Goal: Complete application form: Complete application form

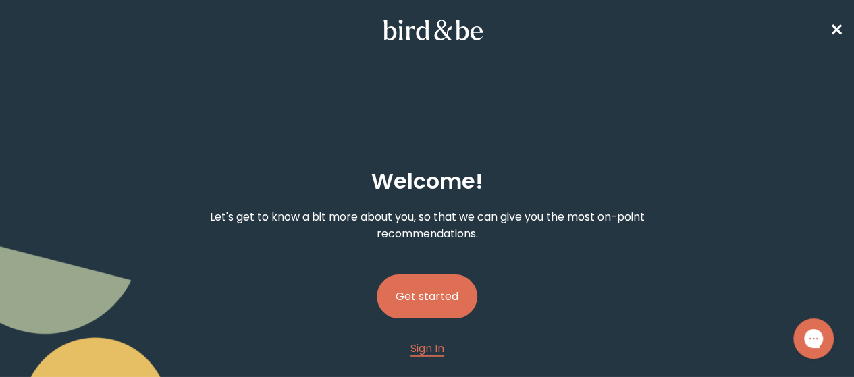
click at [443, 275] on button "Get started" at bounding box center [427, 297] width 101 height 44
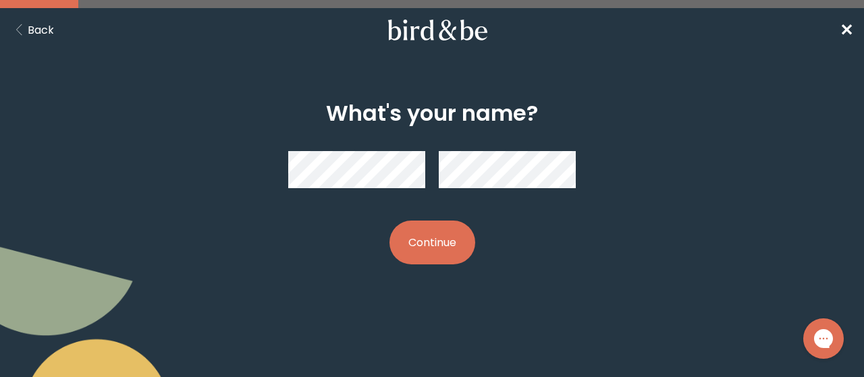
click at [449, 243] on button "Continue" at bounding box center [433, 243] width 86 height 44
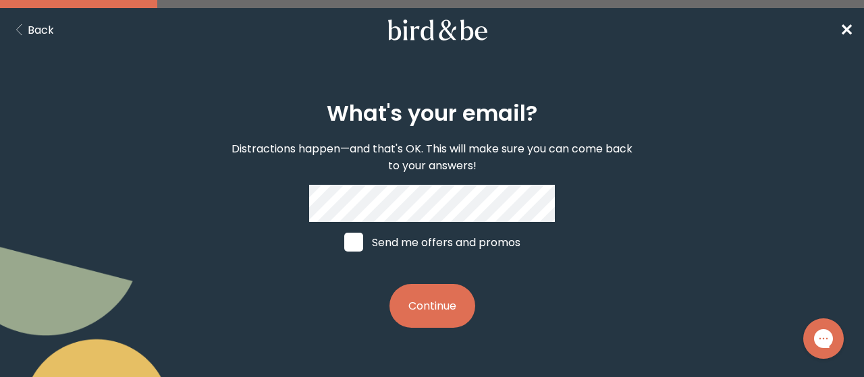
click at [429, 245] on label "Send me offers and promos" at bounding box center [432, 242] width 202 height 41
click at [344, 243] on input "Send me offers and promos" at bounding box center [344, 242] width 1 height 1
checkbox input "true"
click at [432, 307] on button "Continue" at bounding box center [433, 306] width 86 height 44
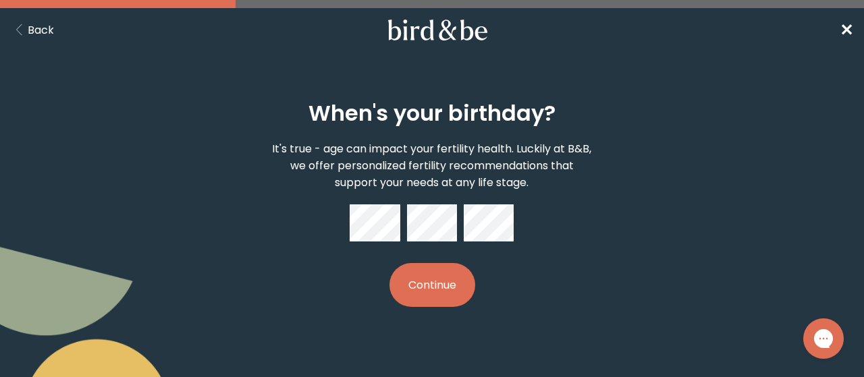
click at [443, 275] on button "Continue" at bounding box center [433, 285] width 86 height 44
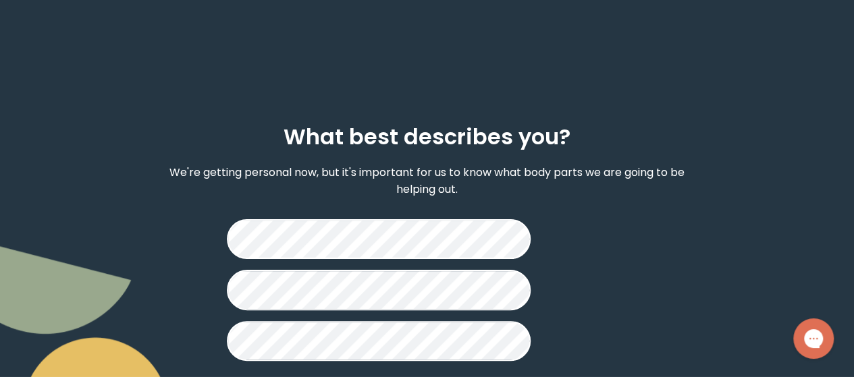
scroll to position [65, 0]
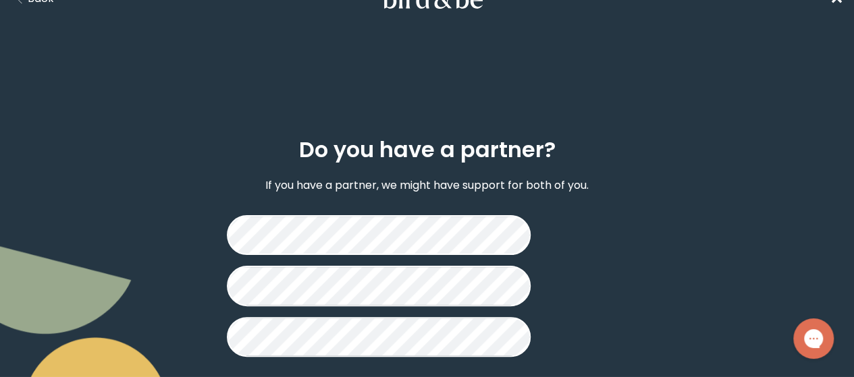
scroll to position [49, 0]
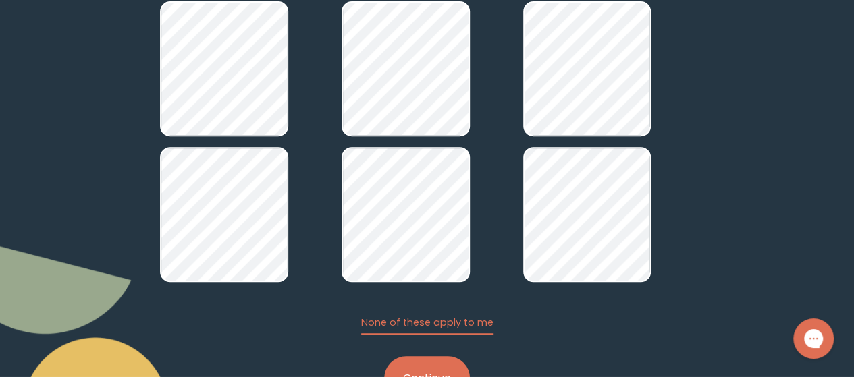
scroll to position [252, 0]
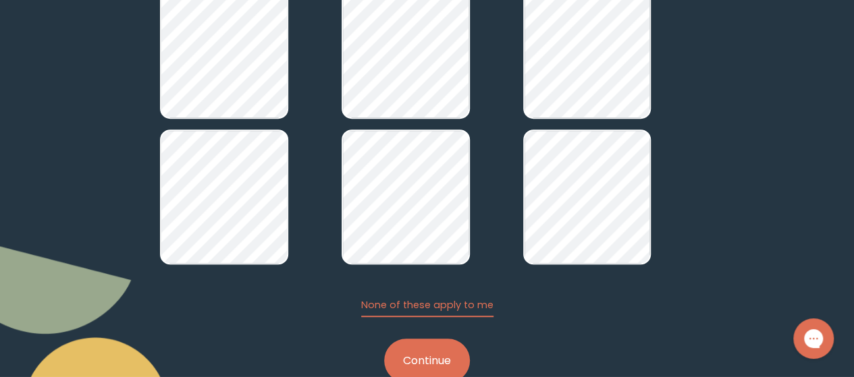
drag, startPoint x: 442, startPoint y: 329, endPoint x: 449, endPoint y: 322, distance: 10.0
click at [442, 339] on button "Continue" at bounding box center [427, 361] width 86 height 44
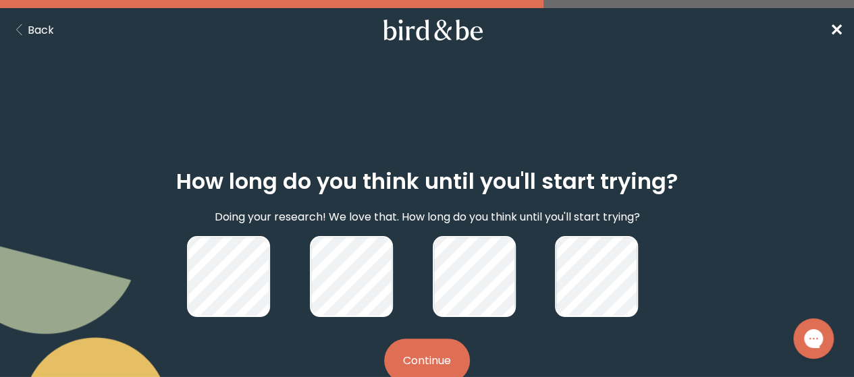
click at [443, 341] on button "Continue" at bounding box center [427, 361] width 86 height 44
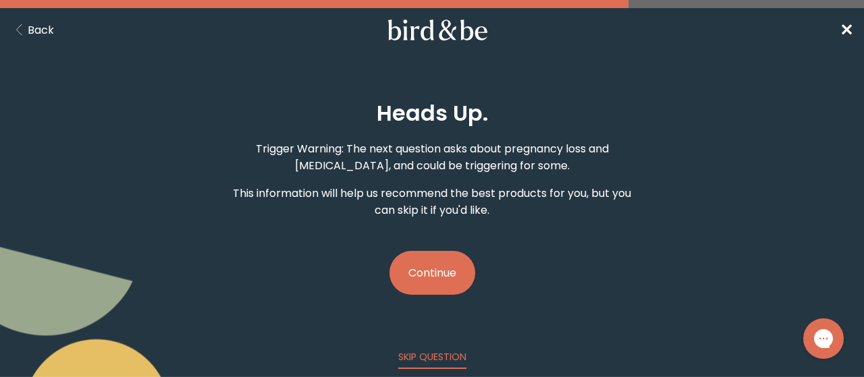
click at [441, 259] on button "Continue" at bounding box center [433, 273] width 86 height 44
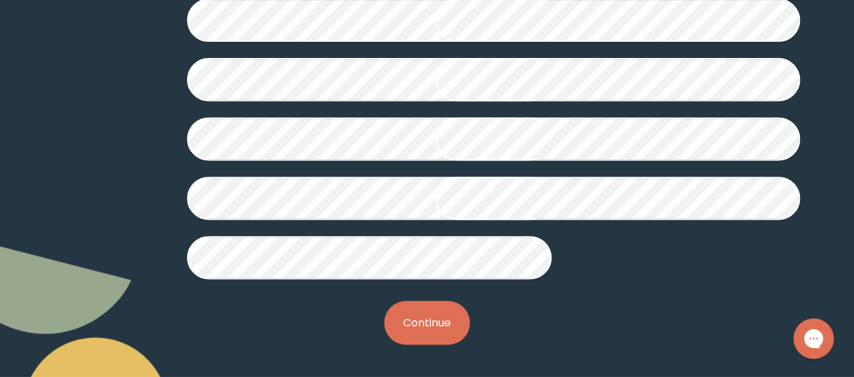
scroll to position [469, 0]
click at [431, 317] on button "Continue" at bounding box center [427, 323] width 86 height 44
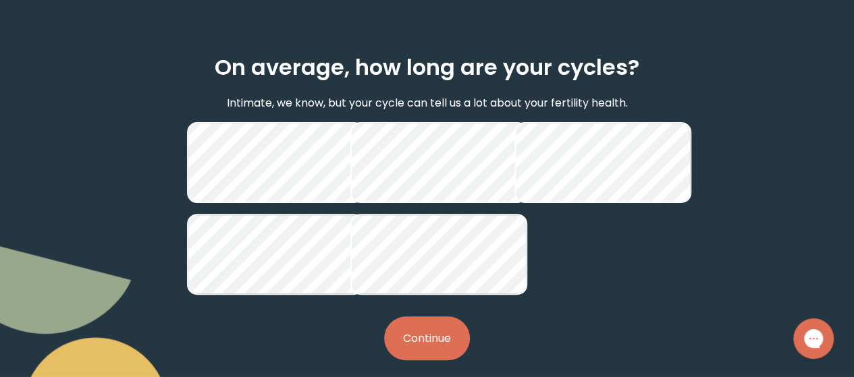
scroll to position [135, 0]
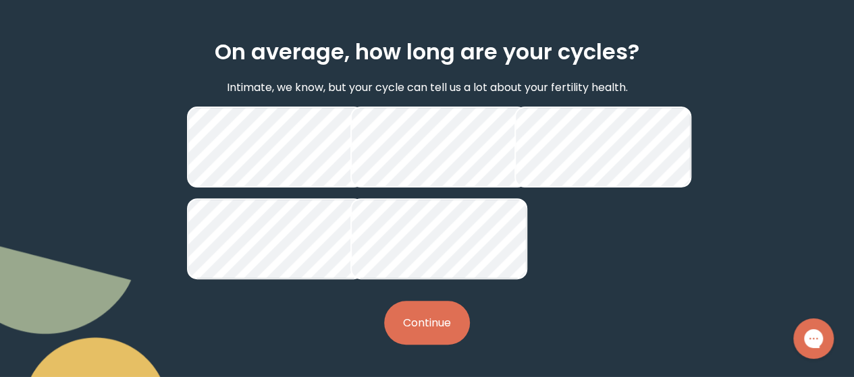
click at [443, 345] on button "Continue" at bounding box center [427, 323] width 86 height 44
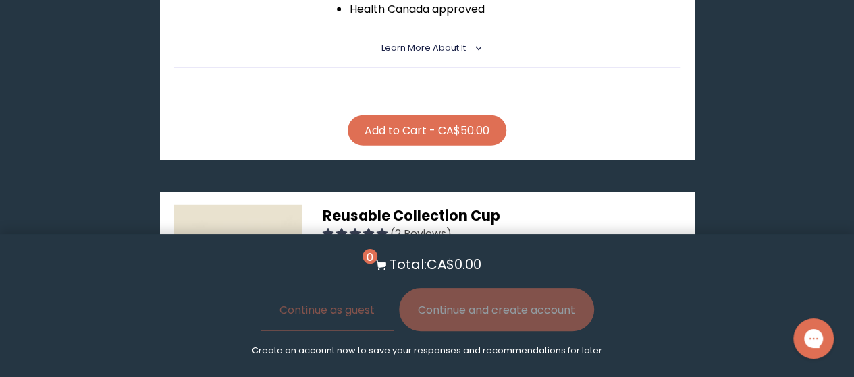
scroll to position [1958, 0]
